Goal: Entertainment & Leisure: Consume media (video, audio)

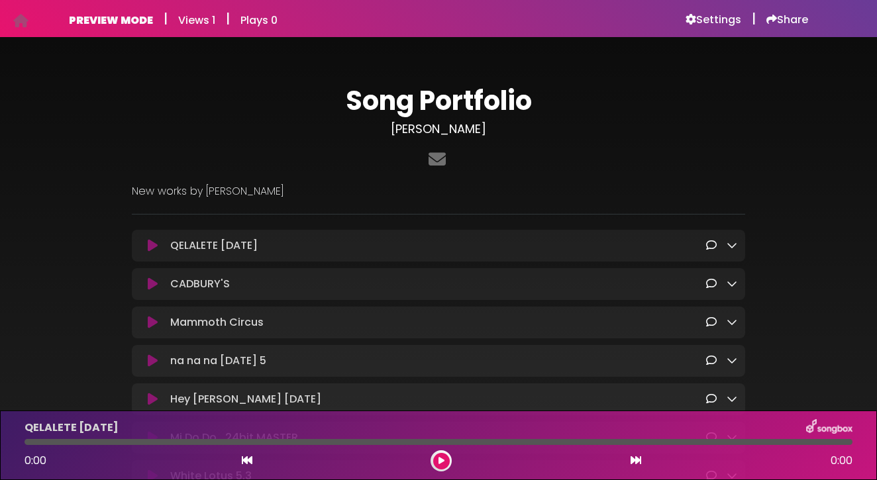
scroll to position [96, 0]
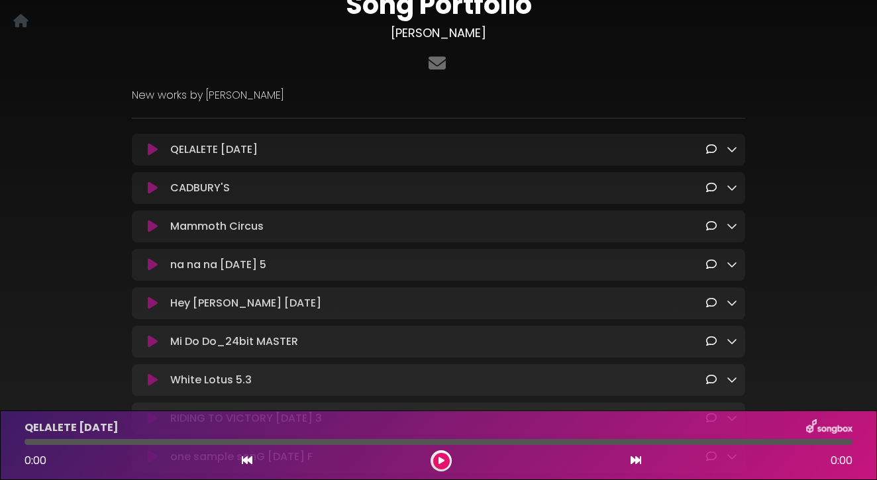
click at [150, 149] on icon at bounding box center [153, 149] width 10 height 13
click at [439, 460] on icon at bounding box center [441, 461] width 6 height 8
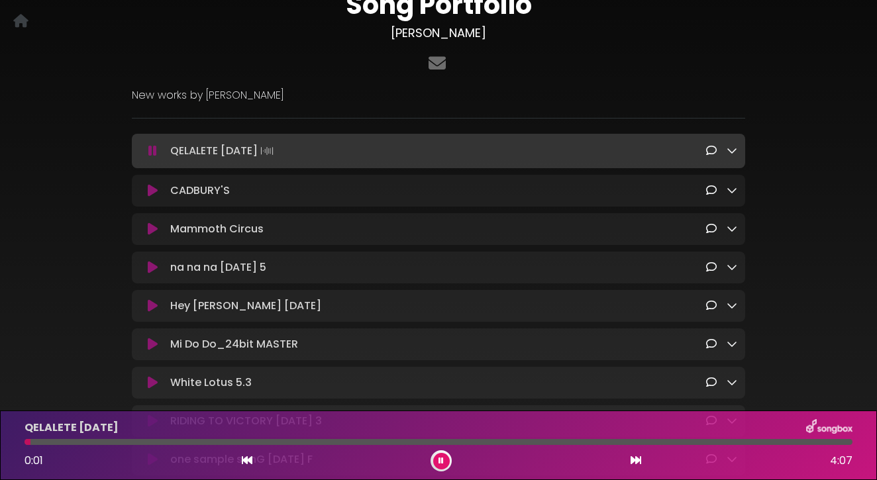
click at [153, 189] on icon at bounding box center [153, 190] width 10 height 13
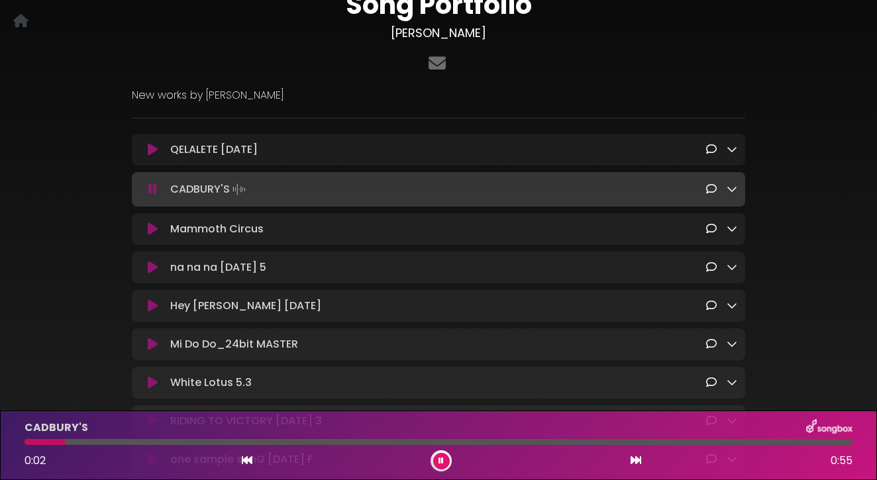
click at [152, 150] on icon at bounding box center [153, 149] width 10 height 13
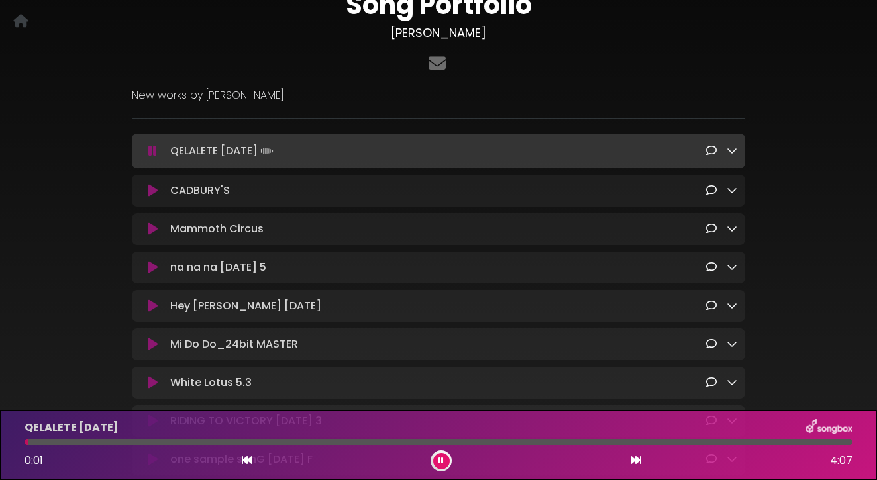
click at [149, 232] on icon at bounding box center [153, 228] width 10 height 13
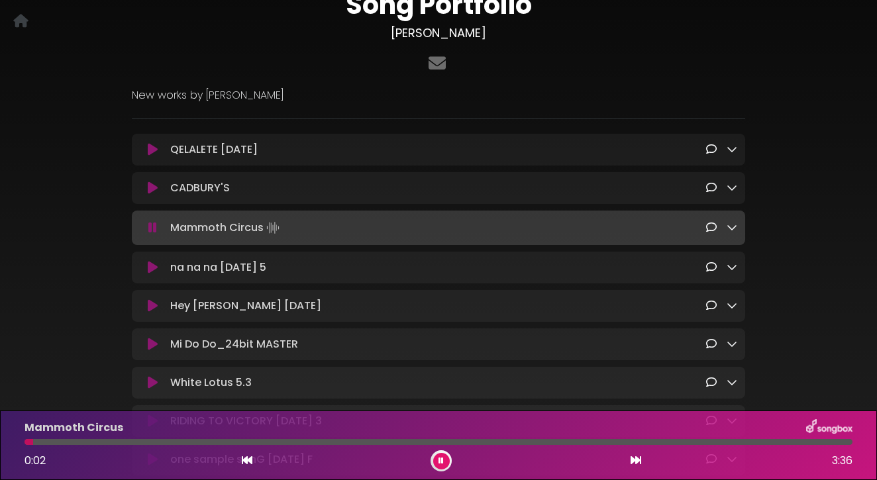
click at [150, 270] on icon at bounding box center [153, 267] width 10 height 13
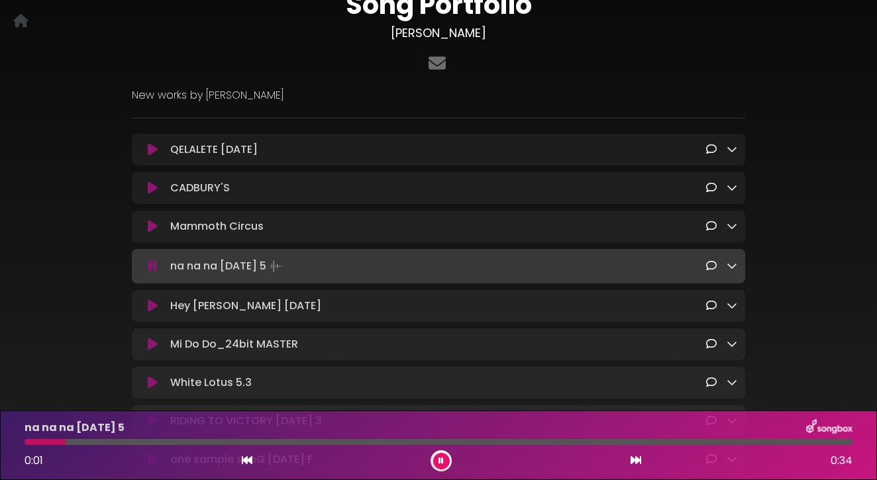
click at [152, 307] on icon at bounding box center [153, 305] width 10 height 13
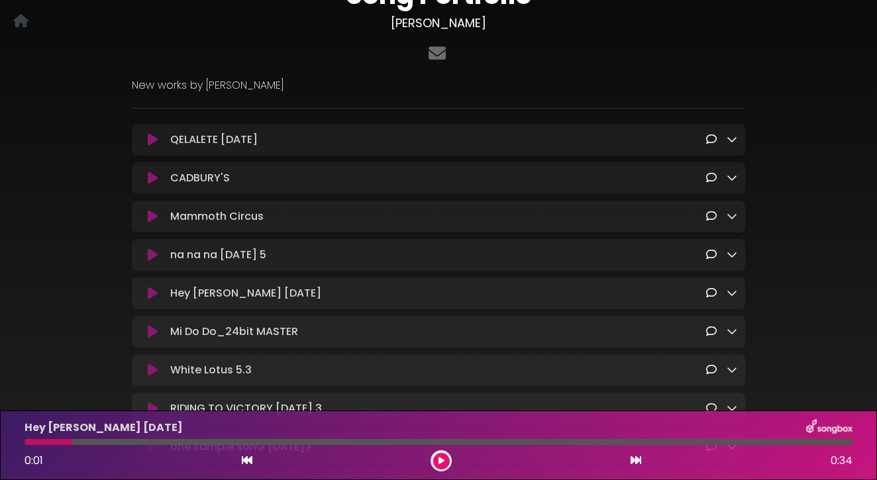
scroll to position [120, 0]
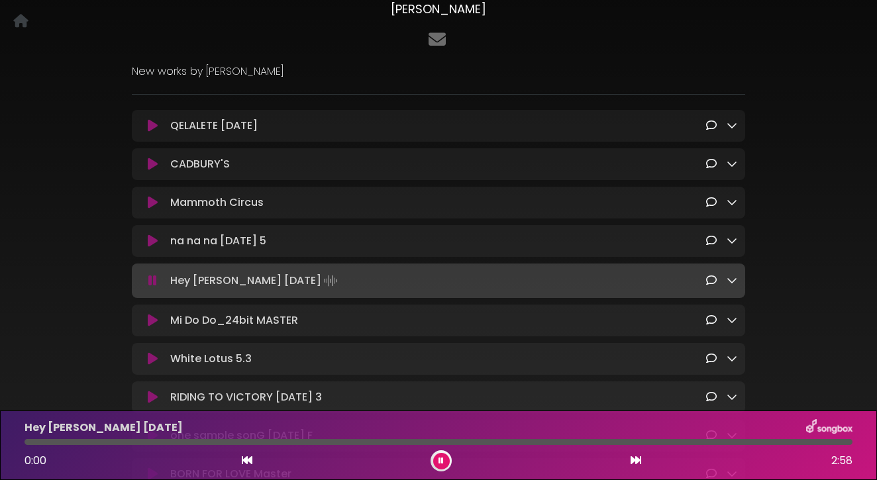
click at [151, 285] on icon at bounding box center [152, 280] width 9 height 13
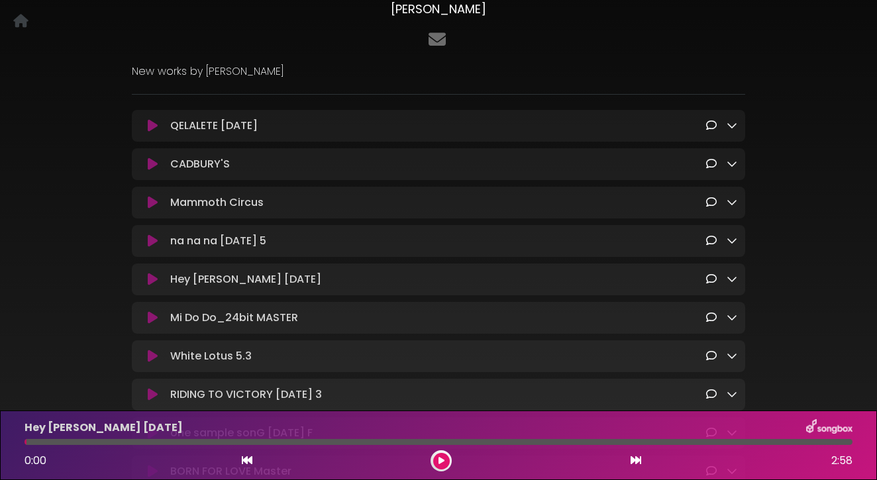
click at [151, 285] on icon at bounding box center [153, 279] width 10 height 13
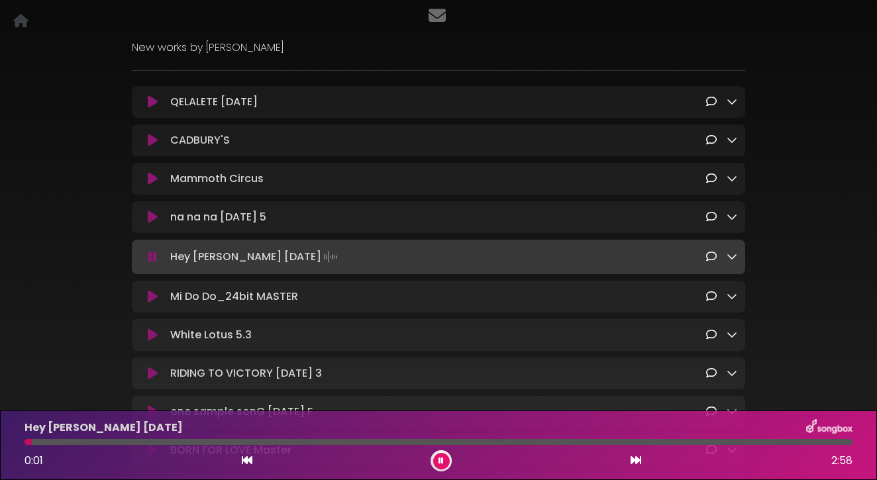
scroll to position [199, 0]
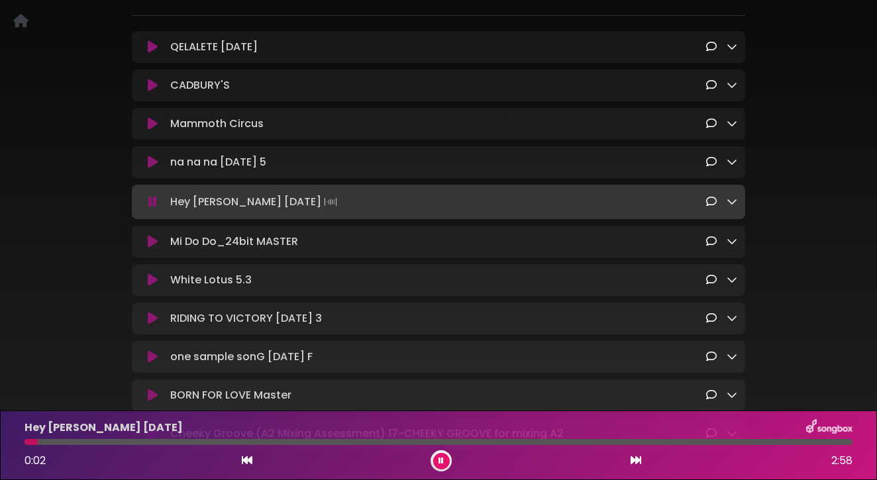
click at [156, 244] on icon at bounding box center [153, 241] width 10 height 13
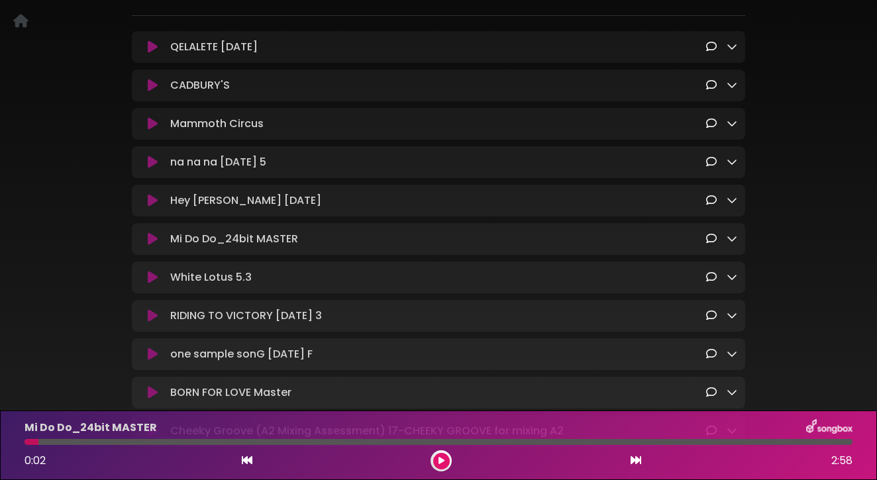
click at [153, 244] on icon at bounding box center [153, 238] width 10 height 13
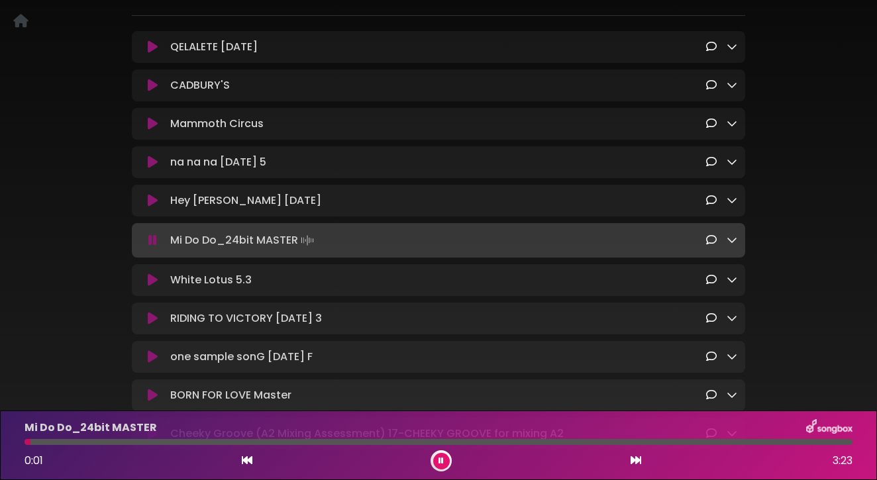
click at [150, 284] on icon at bounding box center [153, 279] width 10 height 13
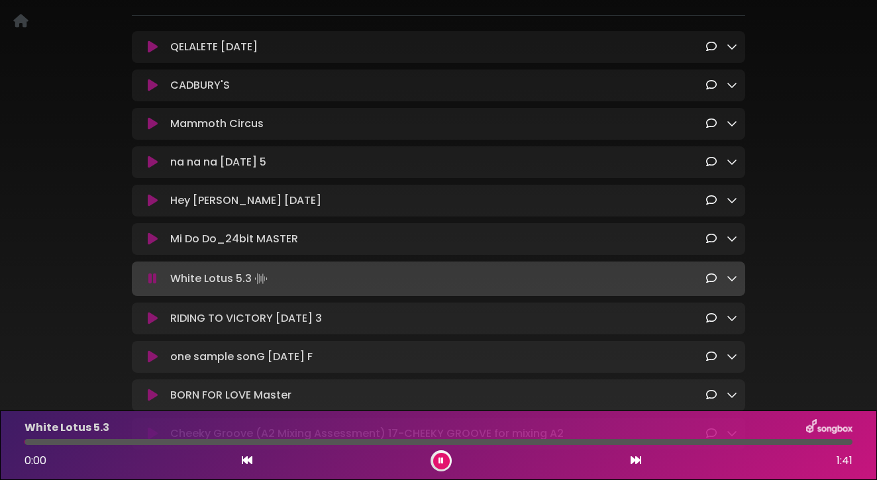
click at [150, 284] on icon at bounding box center [152, 278] width 9 height 13
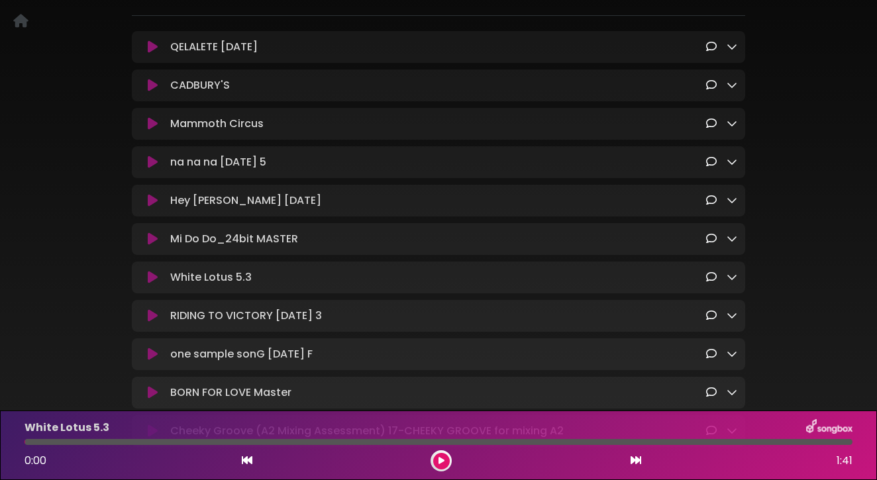
click at [150, 284] on icon at bounding box center [153, 277] width 10 height 13
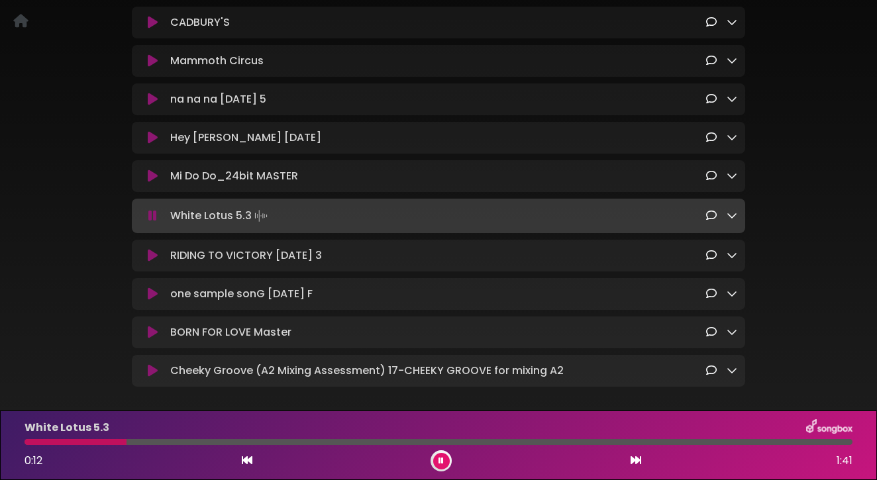
scroll to position [312, 0]
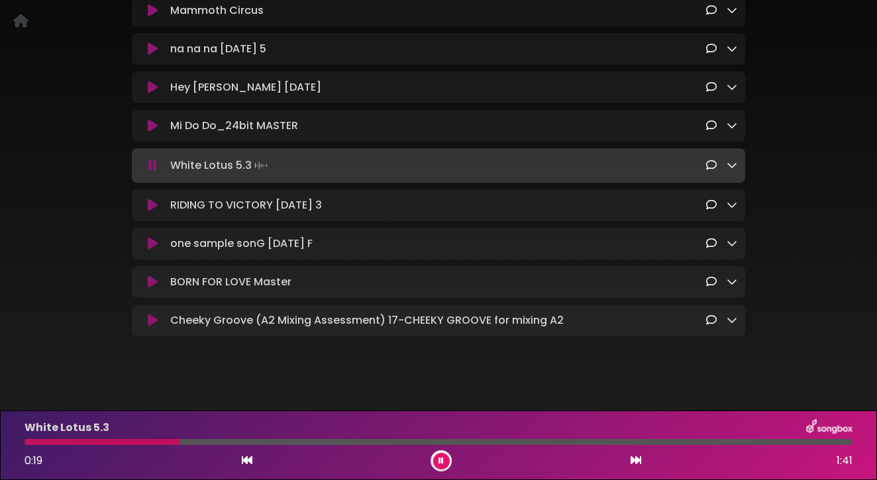
click at [230, 189] on div "QELALETE 25 AUG Loading Track... Name" at bounding box center [438, 127] width 613 height 418
click at [154, 210] on icon at bounding box center [153, 205] width 10 height 13
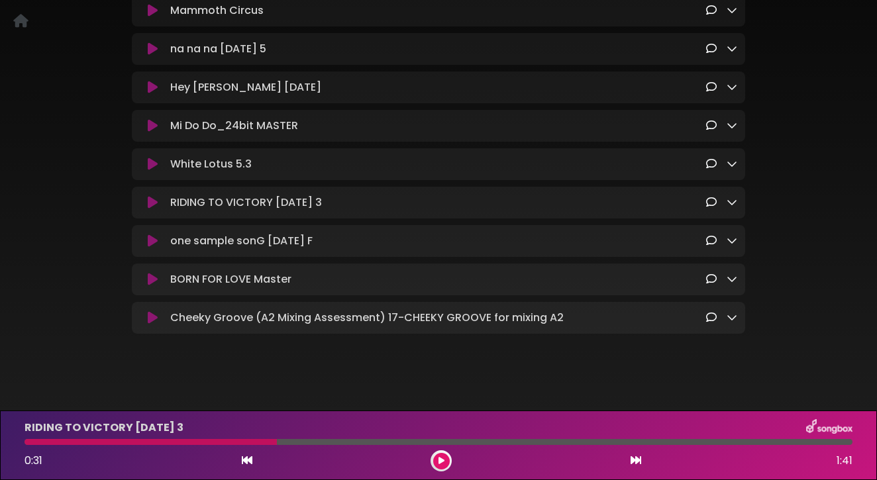
click at [154, 209] on icon at bounding box center [153, 202] width 10 height 13
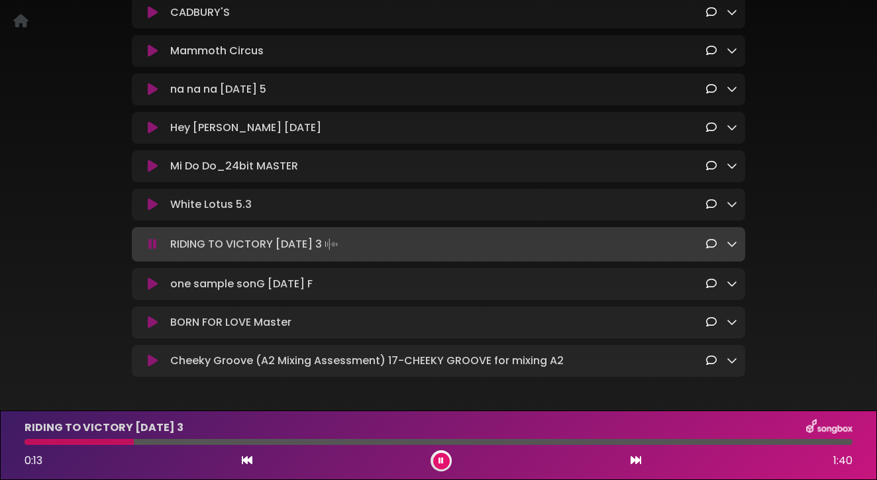
scroll to position [328, 0]
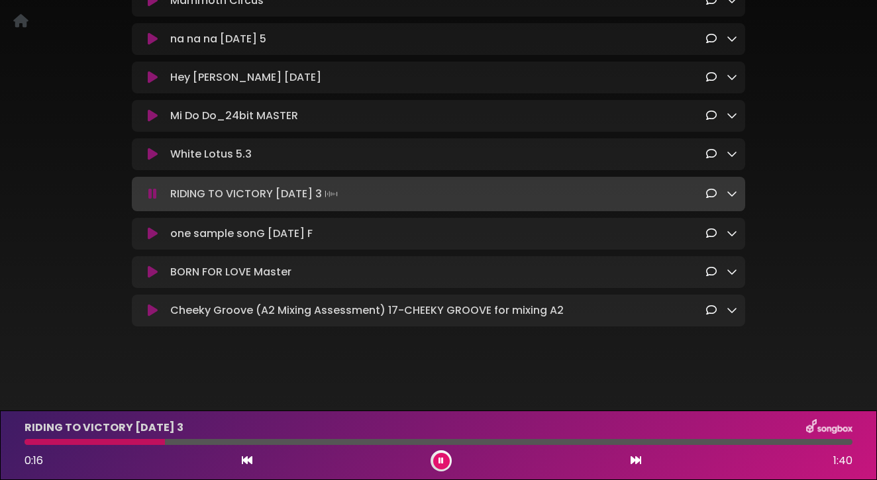
click at [156, 311] on icon at bounding box center [153, 310] width 10 height 13
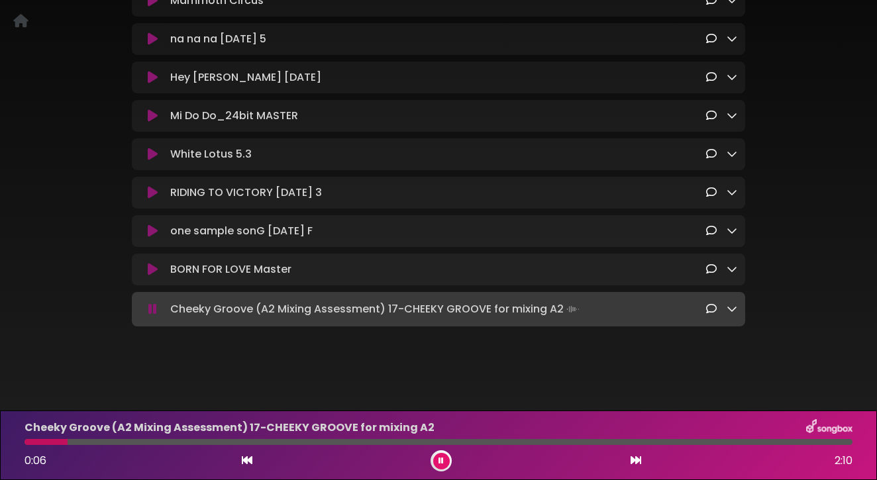
click at [152, 312] on icon at bounding box center [152, 309] width 9 height 13
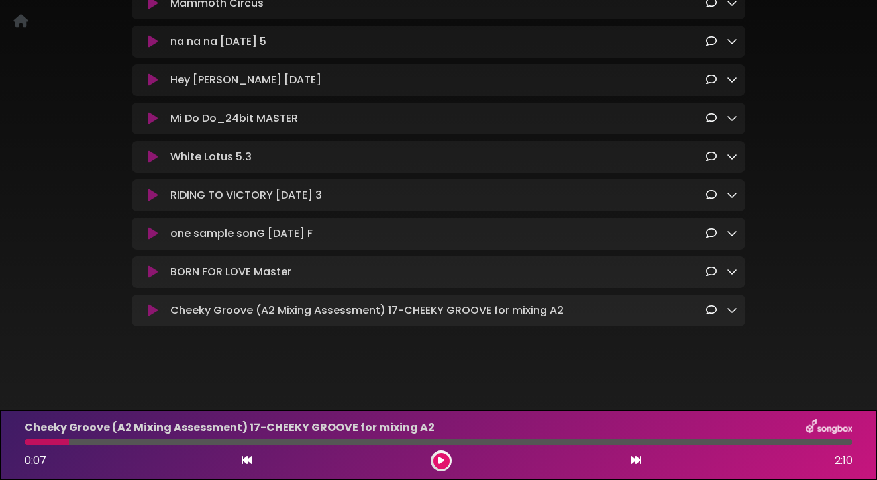
click at [152, 312] on icon at bounding box center [153, 310] width 10 height 13
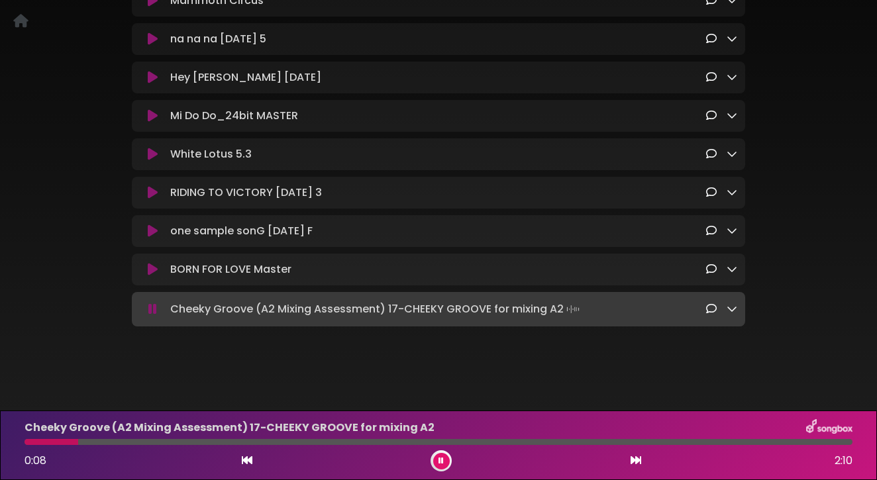
click at [84, 442] on div at bounding box center [438, 442] width 828 height 6
click at [91, 441] on div at bounding box center [438, 442] width 828 height 6
click at [158, 315] on button at bounding box center [152, 309] width 25 height 13
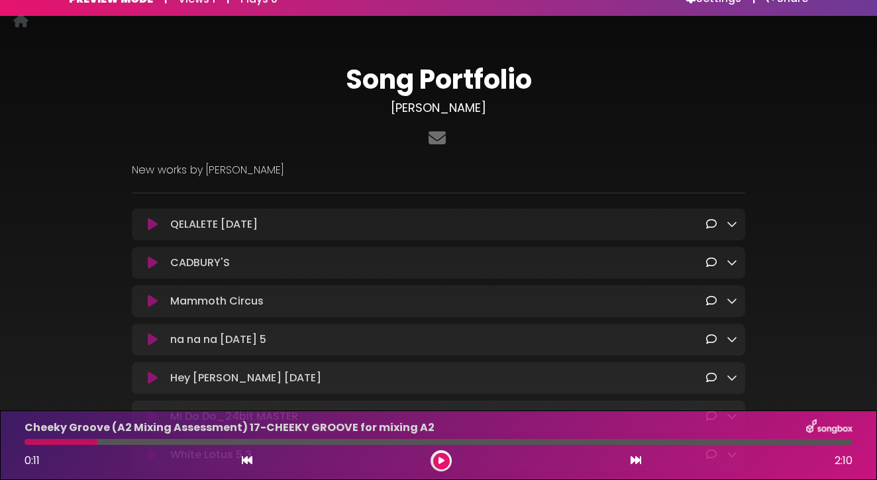
scroll to position [0, 0]
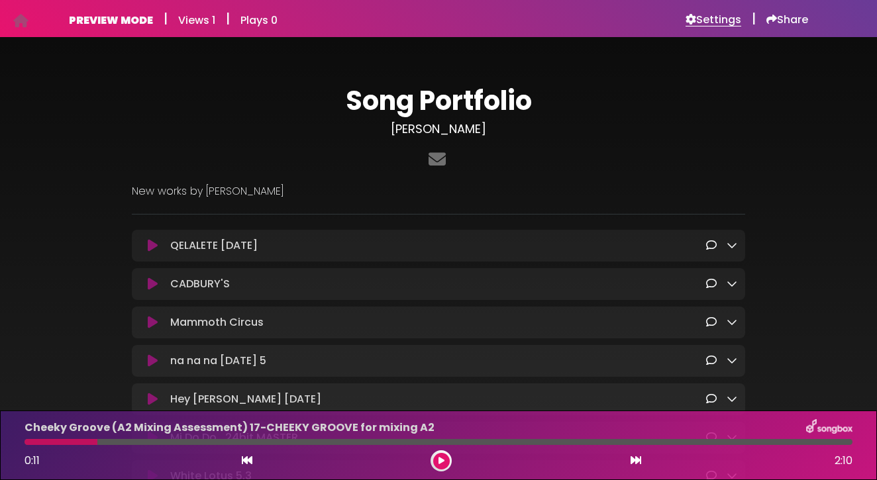
click at [707, 19] on h6 "Settings" at bounding box center [713, 19] width 56 height 13
click at [445, 129] on h3 "[PERSON_NAME]" at bounding box center [438, 129] width 613 height 15
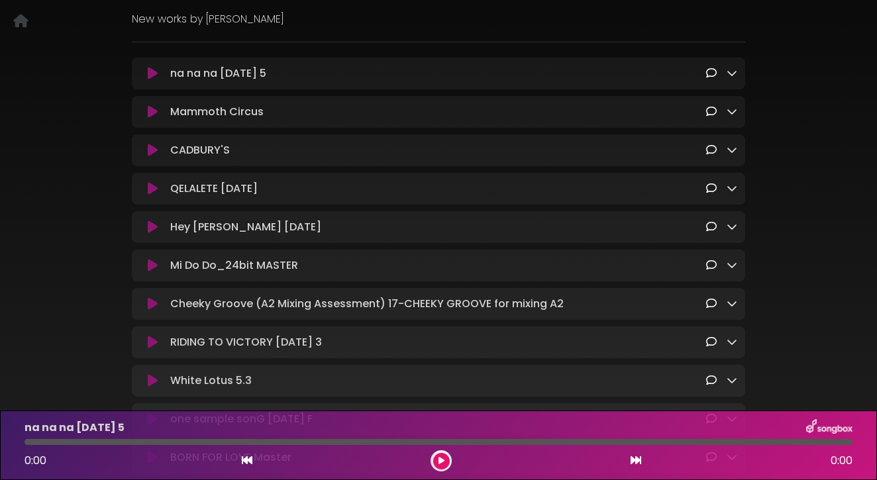
scroll to position [273, 0]
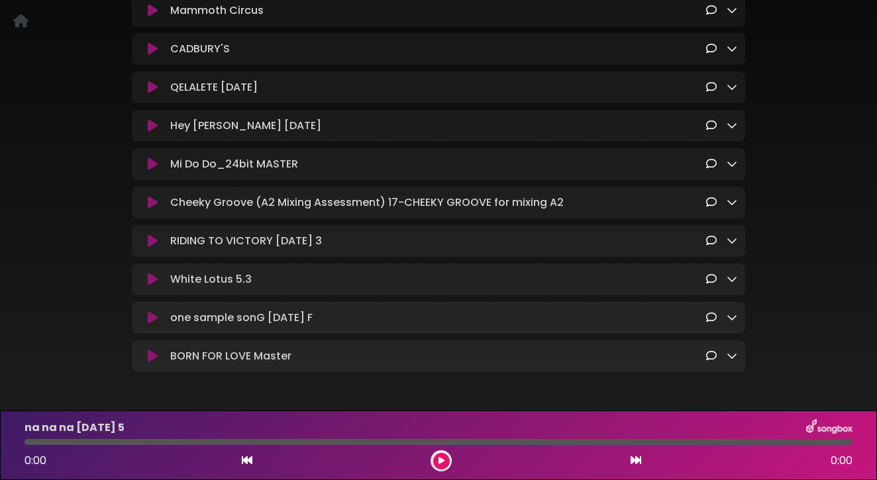
click at [151, 244] on icon at bounding box center [153, 240] width 10 height 13
click at [150, 246] on icon at bounding box center [153, 240] width 10 height 13
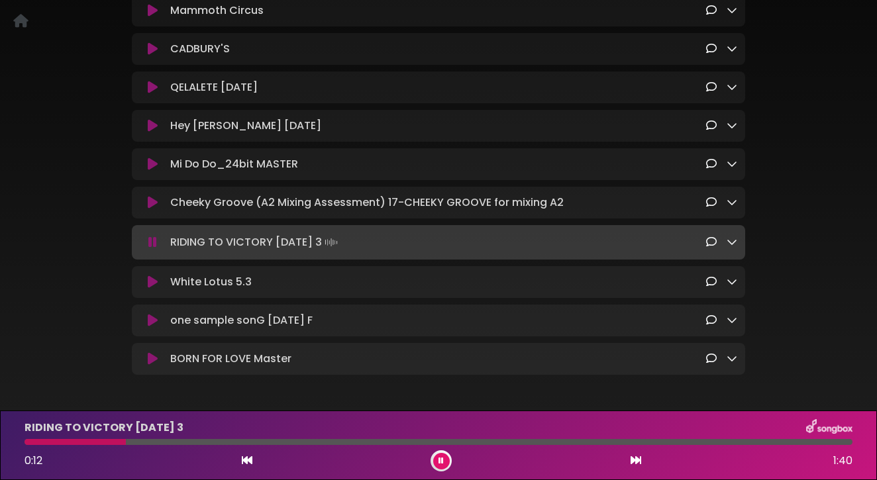
click at [152, 285] on icon at bounding box center [153, 281] width 10 height 13
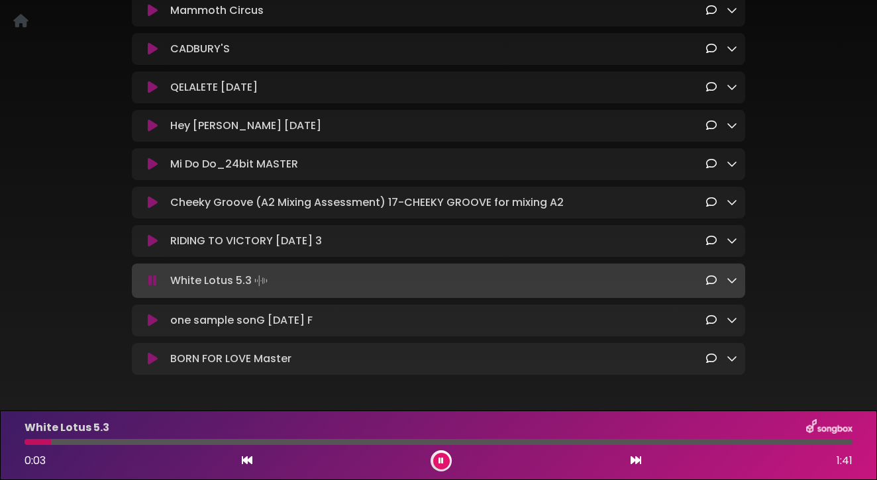
click at [146, 440] on div at bounding box center [438, 442] width 828 height 6
click at [148, 326] on icon at bounding box center [153, 320] width 10 height 13
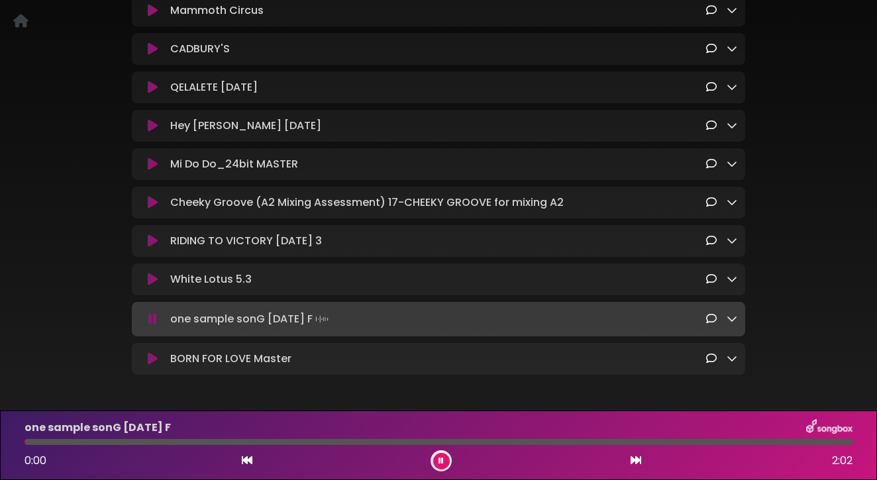
click at [89, 440] on div at bounding box center [438, 442] width 828 height 6
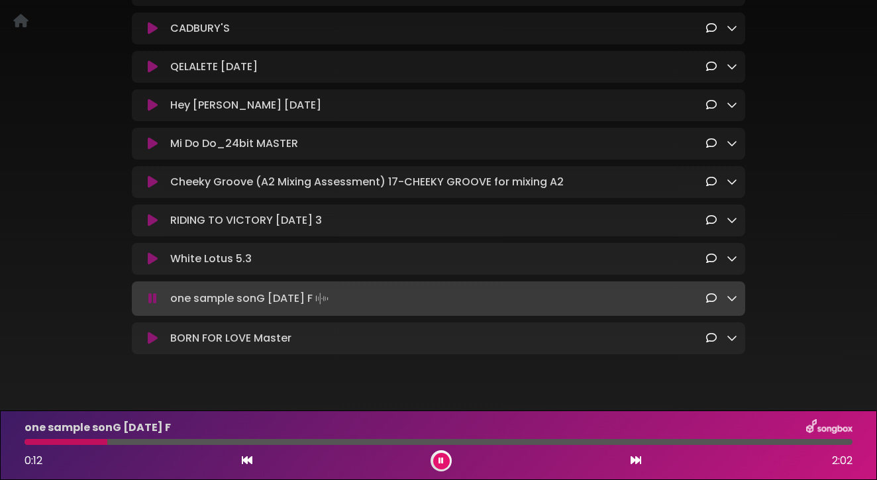
scroll to position [306, 0]
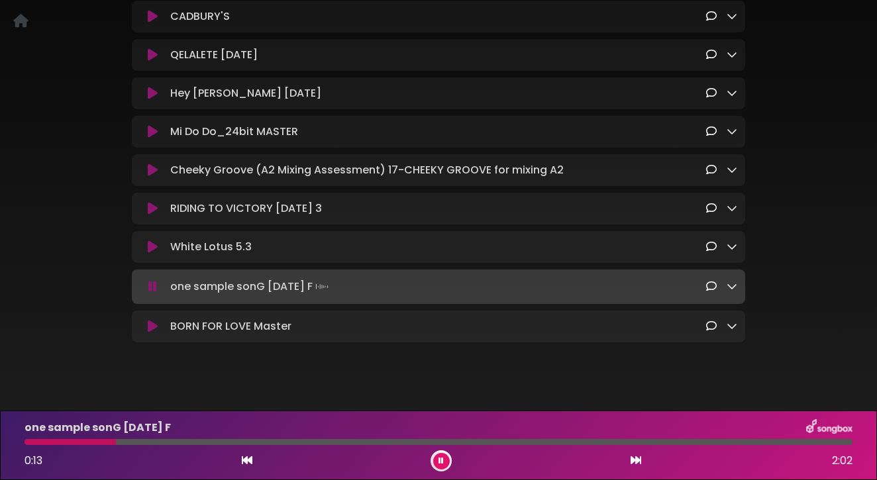
click at [152, 333] on icon at bounding box center [153, 326] width 10 height 13
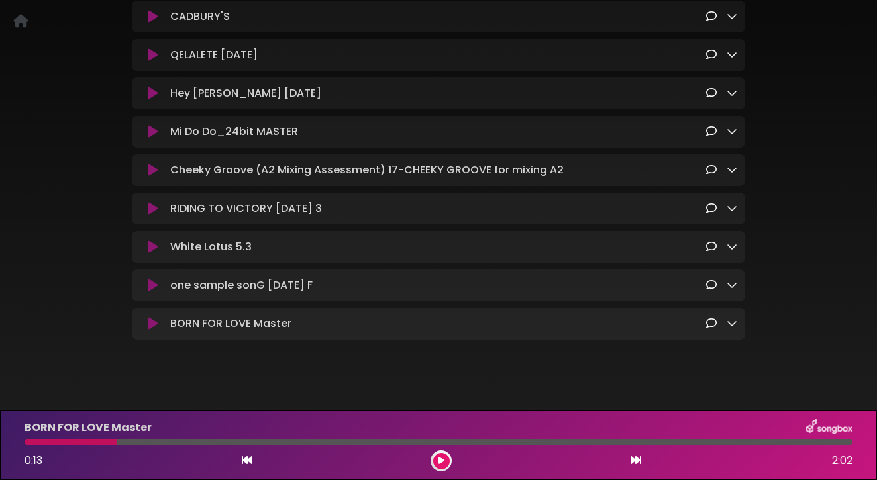
click at [152, 330] on icon at bounding box center [153, 323] width 10 height 13
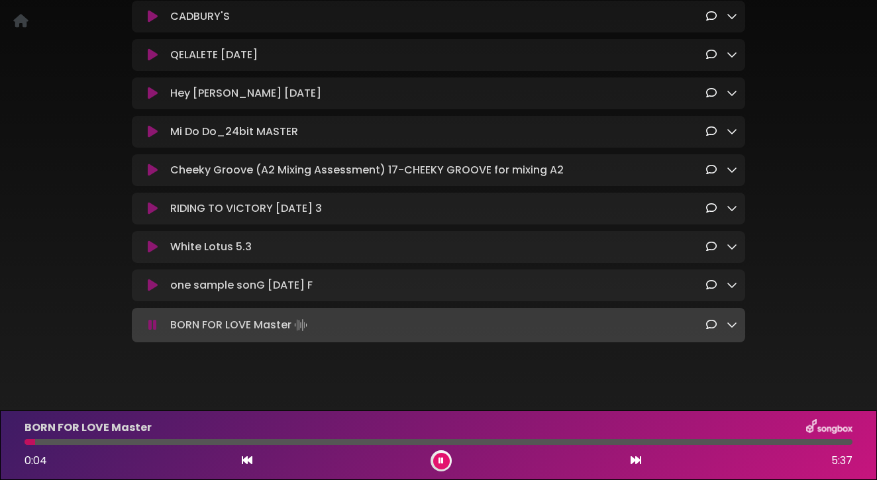
click at [129, 439] on div at bounding box center [438, 442] width 828 height 6
click at [157, 442] on div at bounding box center [438, 442] width 828 height 6
click at [176, 441] on div at bounding box center [438, 442] width 828 height 6
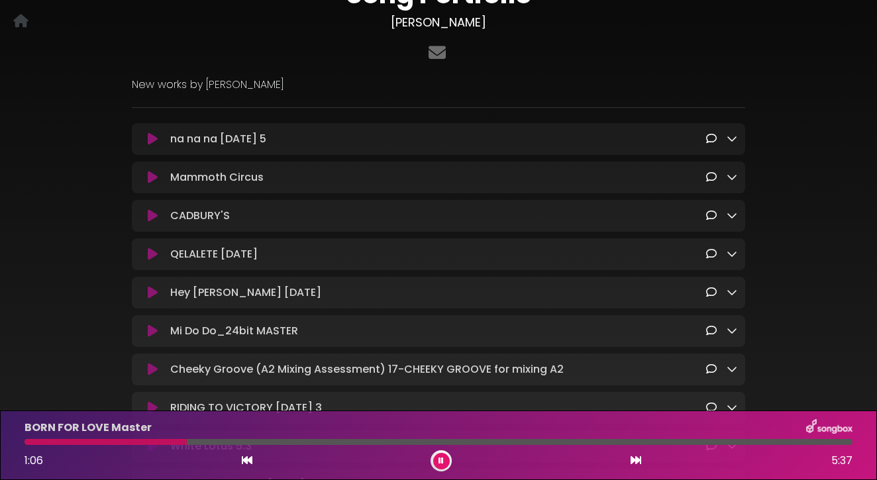
scroll to position [177, 0]
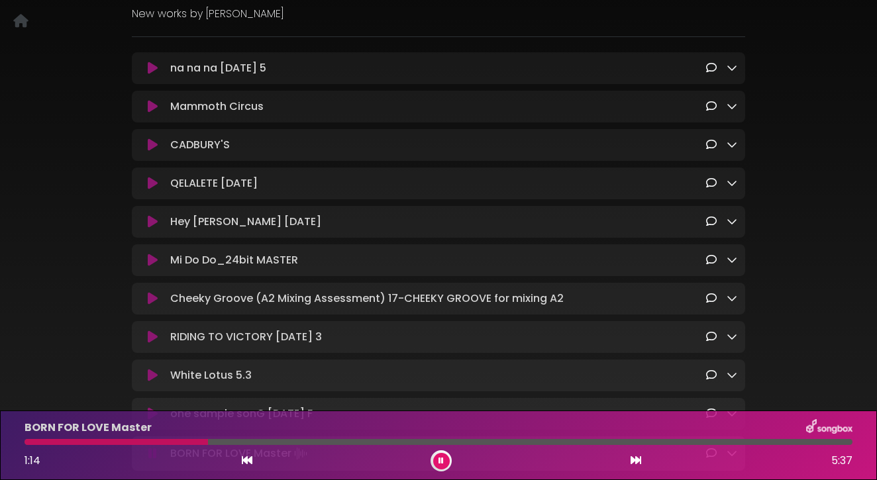
click at [208, 438] on div "BORN FOR LOVE Master 1:14 5:37" at bounding box center [438, 445] width 843 height 52
click at [199, 440] on div at bounding box center [116, 442] width 185 height 6
click at [150, 183] on icon at bounding box center [153, 183] width 10 height 13
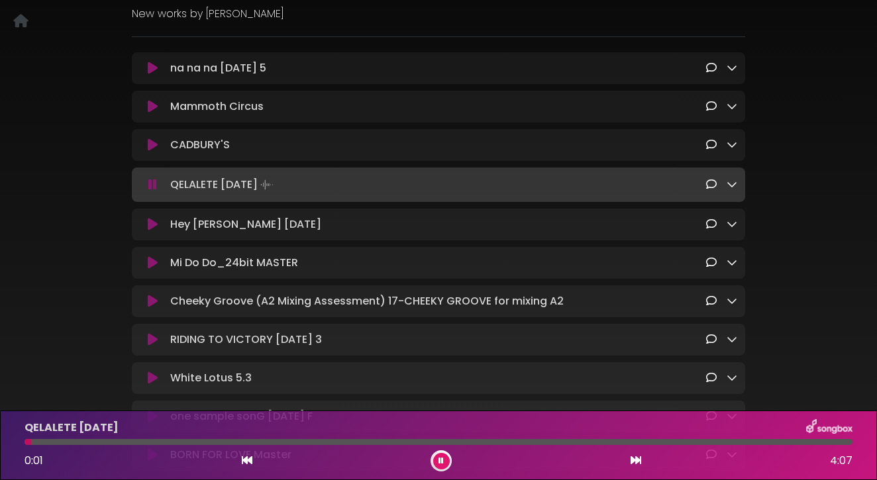
click at [79, 440] on div at bounding box center [438, 442] width 828 height 6
click at [135, 443] on div at bounding box center [438, 442] width 828 height 6
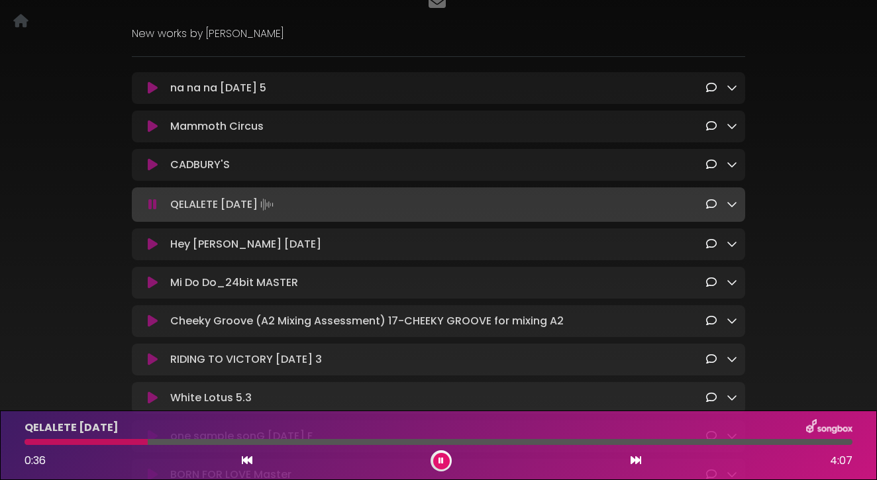
click at [152, 166] on icon at bounding box center [153, 164] width 10 height 13
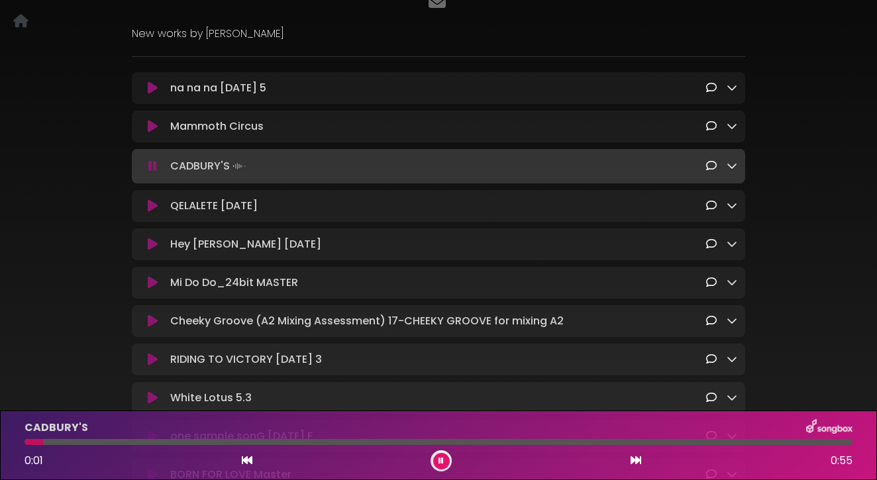
click at [81, 443] on div at bounding box center [438, 442] width 828 height 6
click at [119, 441] on div at bounding box center [438, 442] width 828 height 6
click at [149, 401] on icon at bounding box center [153, 397] width 10 height 13
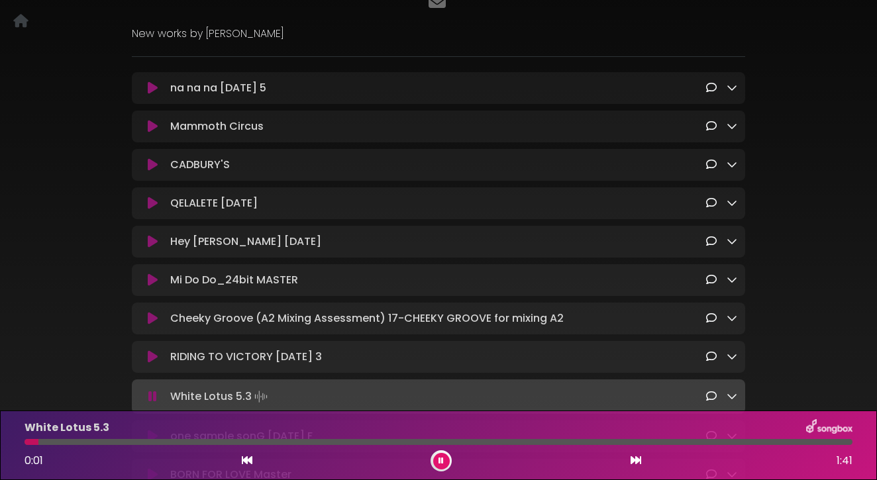
click at [155, 128] on icon at bounding box center [153, 126] width 10 height 13
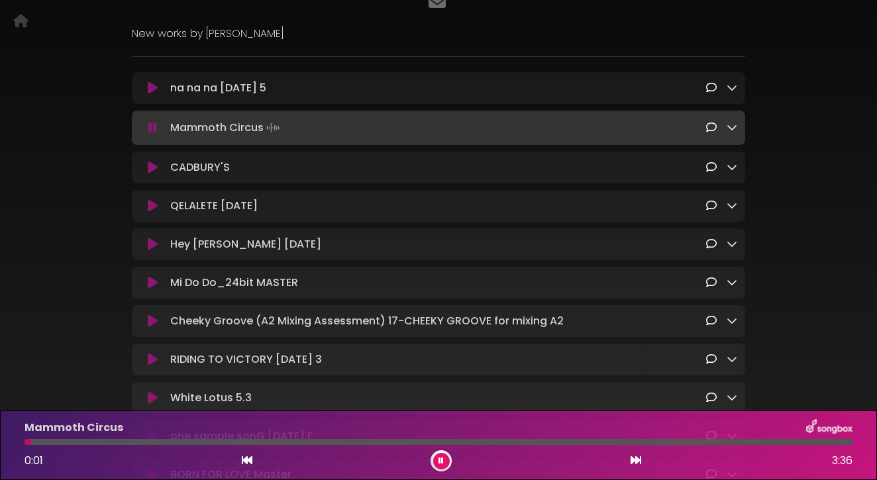
click at [75, 440] on div at bounding box center [438, 442] width 828 height 6
drag, startPoint x: 75, startPoint y: 432, endPoint x: 82, endPoint y: 433, distance: 7.3
click at [82, 433] on p "Mammoth Circus" at bounding box center [73, 428] width 99 height 16
click at [127, 442] on div at bounding box center [438, 442] width 828 height 6
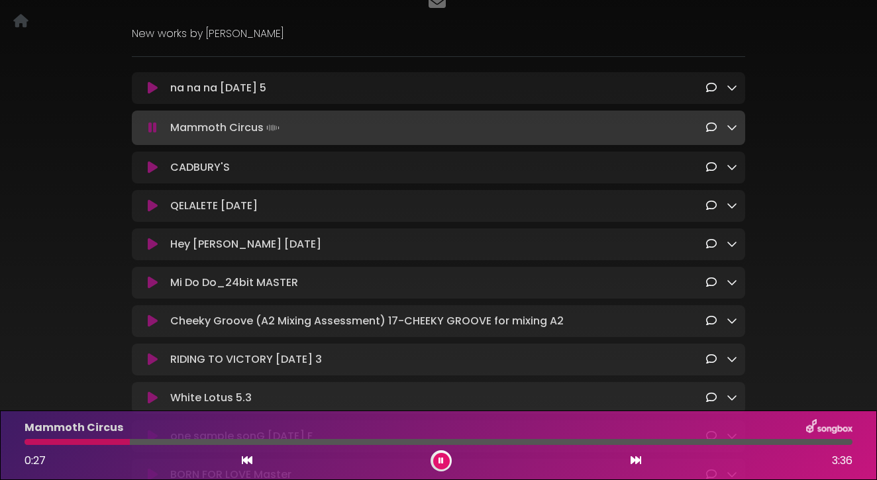
click at [152, 442] on div at bounding box center [438, 442] width 828 height 6
click at [156, 89] on icon at bounding box center [153, 87] width 10 height 13
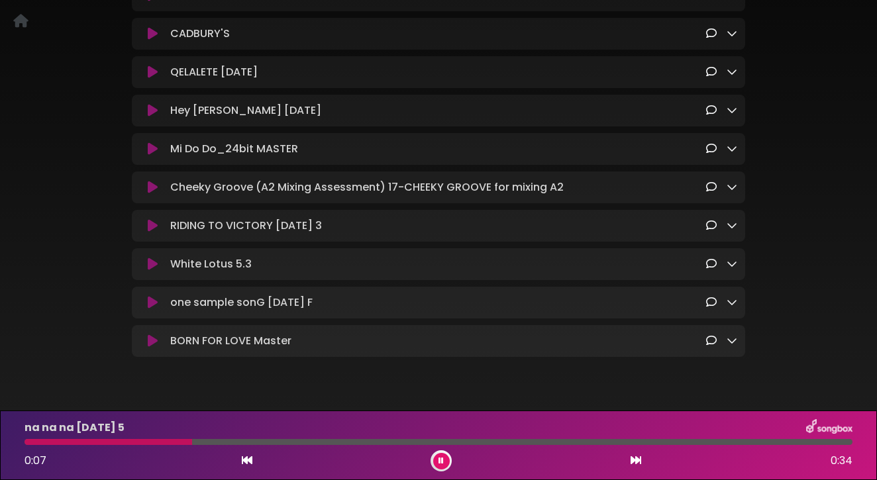
scroll to position [303, 0]
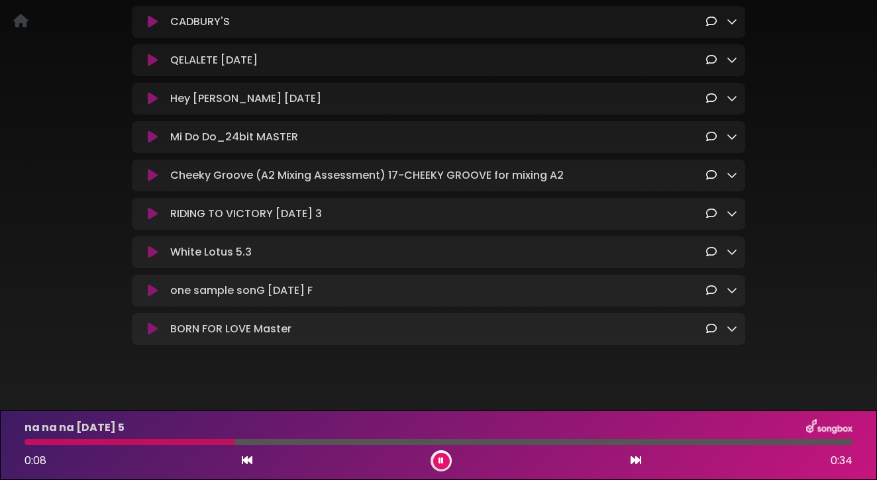
click at [154, 137] on icon at bounding box center [153, 136] width 10 height 13
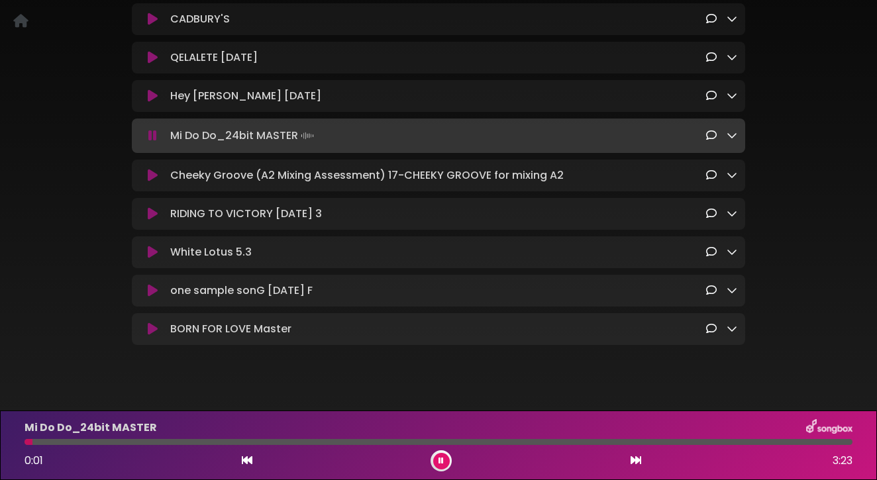
click at [104, 440] on div at bounding box center [438, 442] width 828 height 6
click at [170, 440] on div at bounding box center [438, 442] width 828 height 6
click at [148, 178] on icon at bounding box center [153, 175] width 10 height 13
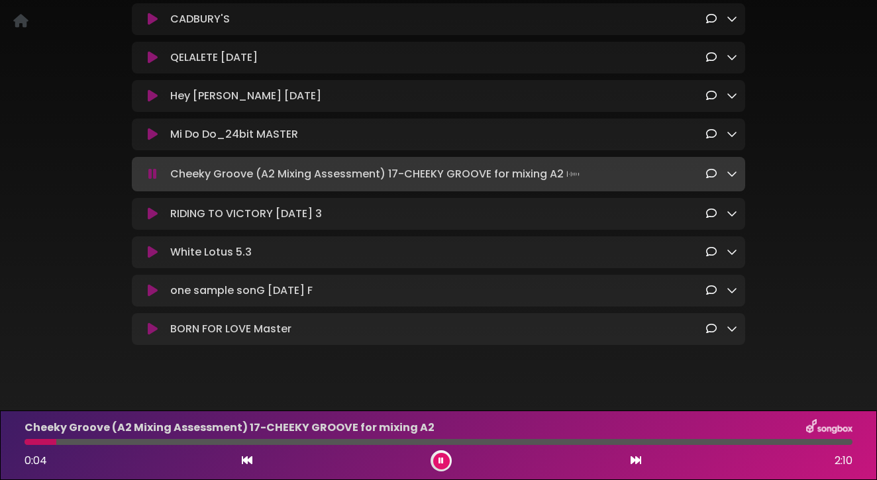
click at [440, 461] on icon at bounding box center [440, 461] width 5 height 8
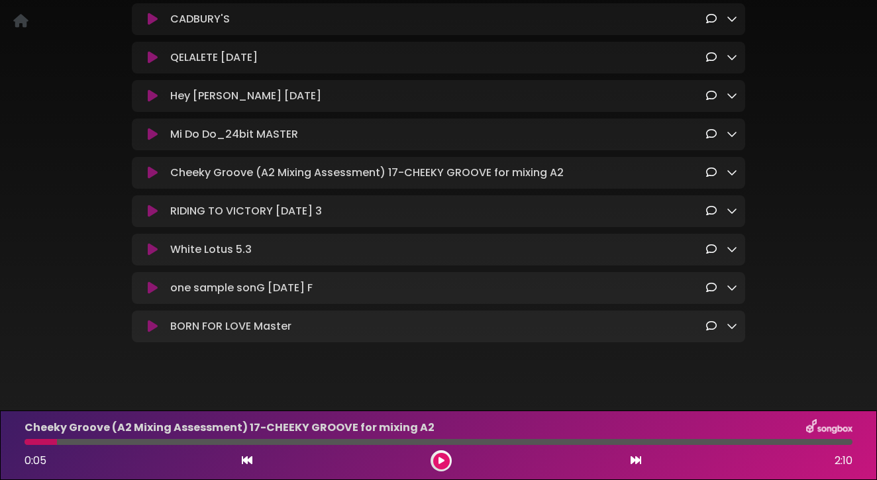
scroll to position [0, 0]
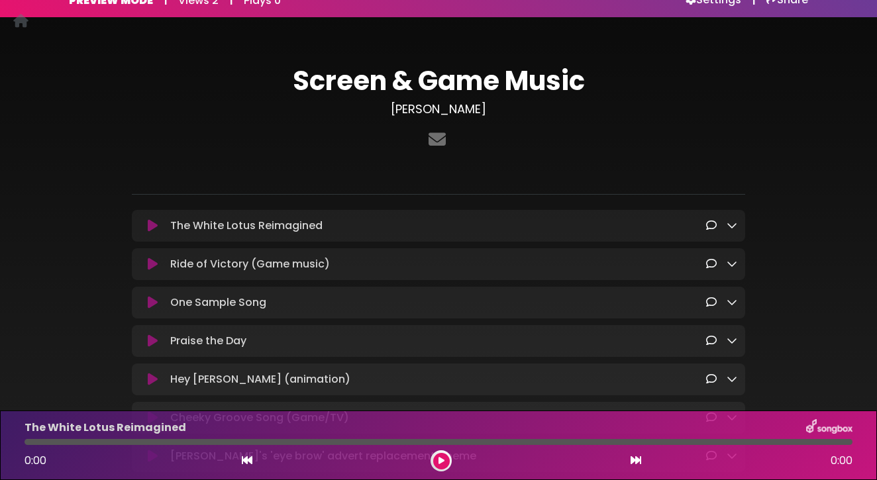
scroll to position [23, 0]
